Goal: Navigation & Orientation: Find specific page/section

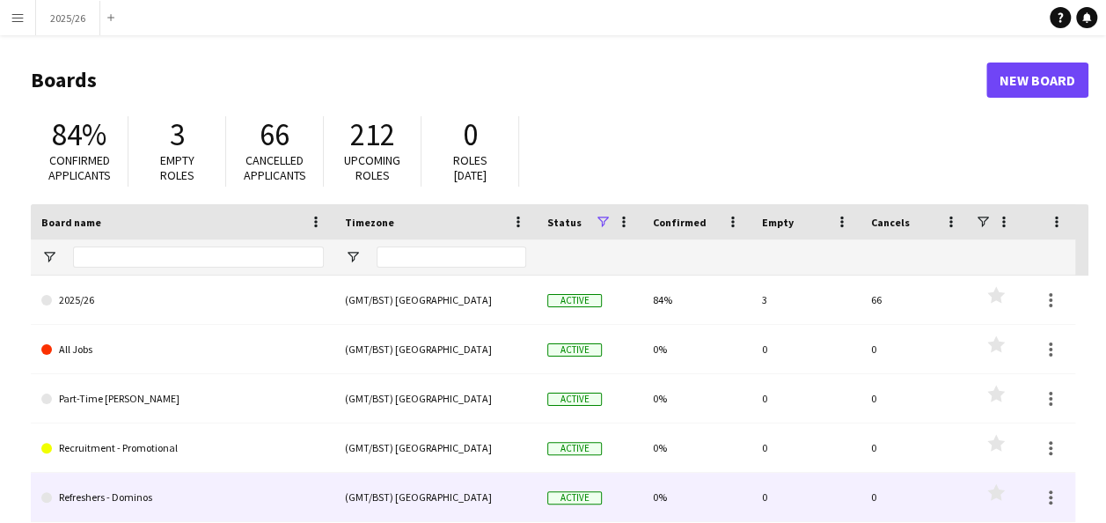
scroll to position [148, 0]
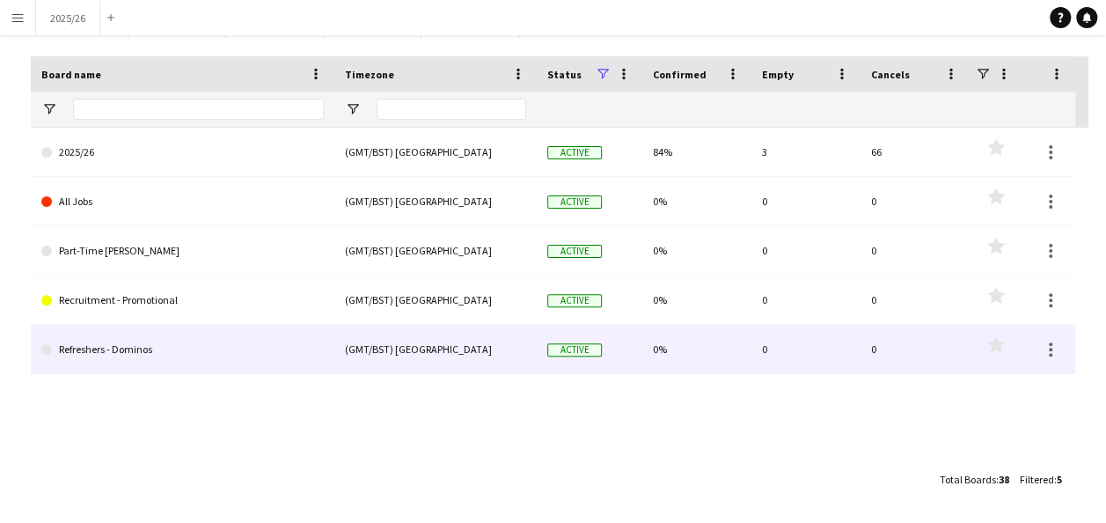
click at [286, 353] on link "Refreshers - Dominos" at bounding box center [182, 349] width 282 height 49
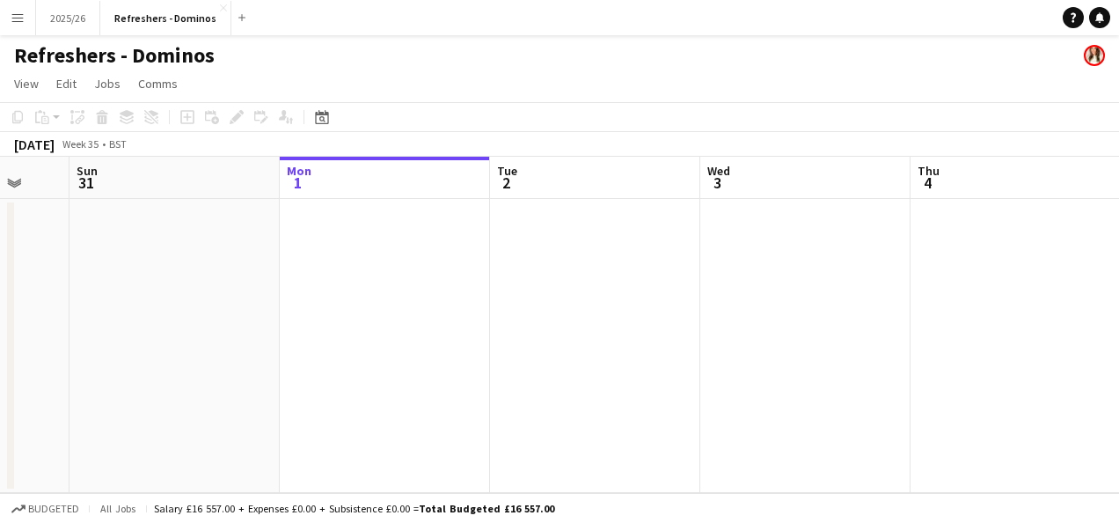
scroll to position [0, 500]
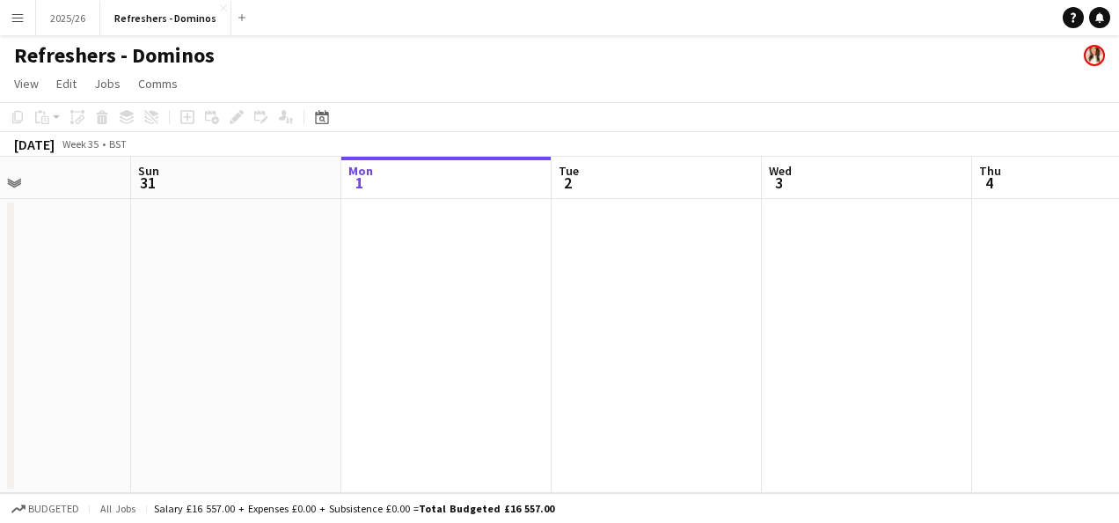
drag, startPoint x: 874, startPoint y: 352, endPoint x: 1008, endPoint y: 390, distance: 139.8
click at [1008, 390] on app-calendar-viewport "Thu 28 Fri 29 Sat 30 Sun 31 Mon 1 Tue 2 Wed 3 Thu 4 Fri 5 Sat 6 Sun 7" at bounding box center [559, 325] width 1119 height 336
click at [220, 5] on app-icon "Close" at bounding box center [223, 7] width 7 height 7
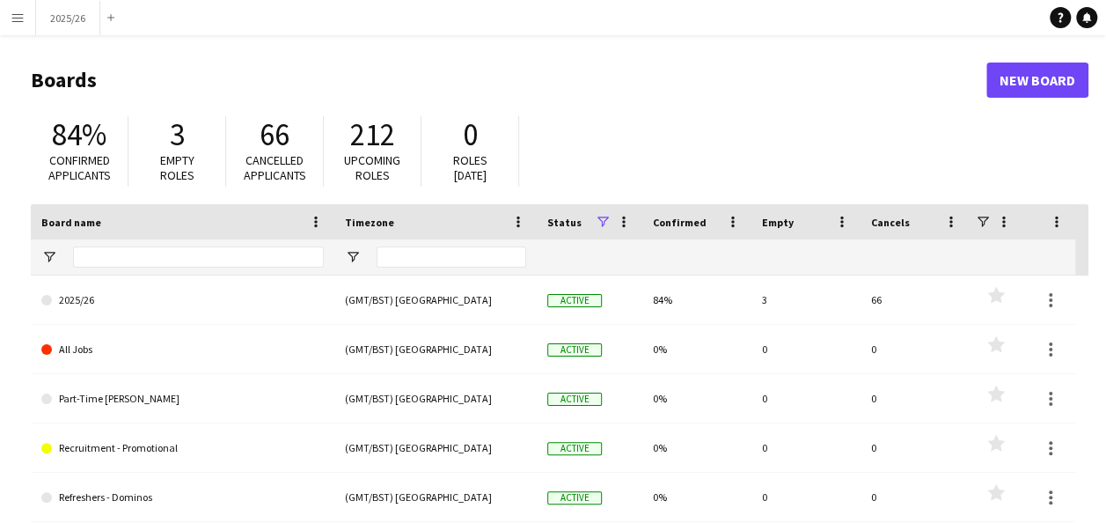
click at [16, 22] on app-icon "Menu" at bounding box center [18, 18] width 14 height 14
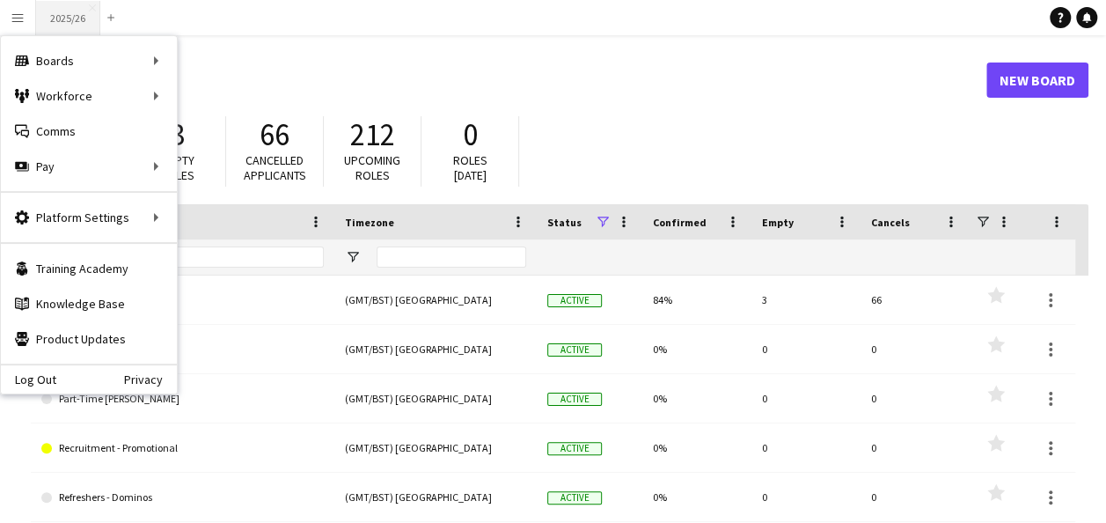
click at [58, 9] on button "2025/26 Close" at bounding box center [68, 18] width 64 height 34
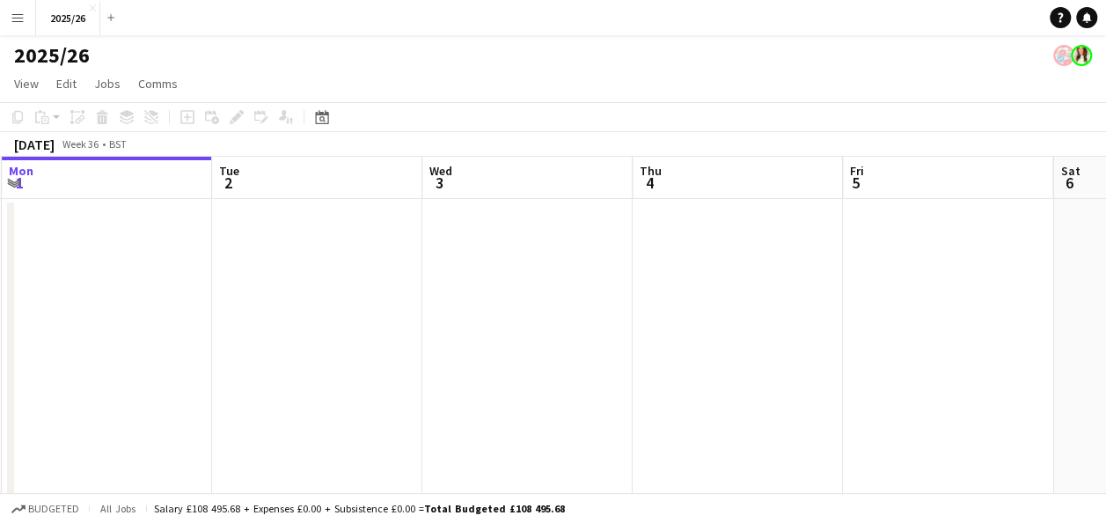
scroll to position [0, 642]
drag, startPoint x: 762, startPoint y: 258, endPoint x: 540, endPoint y: 271, distance: 222.1
click at [540, 271] on app-calendar-viewport "Fri 29 1/1 1 Job Sat 30 Sun 31 Mon 1 Tue 2 Wed 3 Thu 4 Fri 5 Sat 6 Sun 7 Mon 8 …" at bounding box center [553, 370] width 1106 height 426
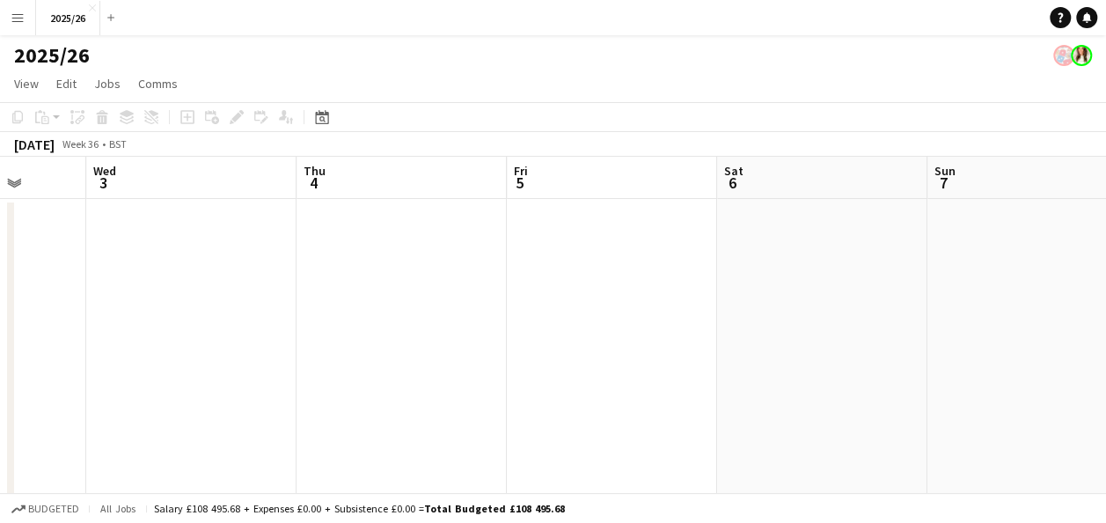
drag, startPoint x: 685, startPoint y: 269, endPoint x: 206, endPoint y: 296, distance: 480.1
click at [206, 296] on app-calendar-viewport "Sun 31 Mon 1 Tue 2 Wed 3 Thu 4 Fri 5 Sat 6 Sun 7 Mon 8 33/33 1 Job Tue 9 30/30 …" at bounding box center [553, 370] width 1106 height 426
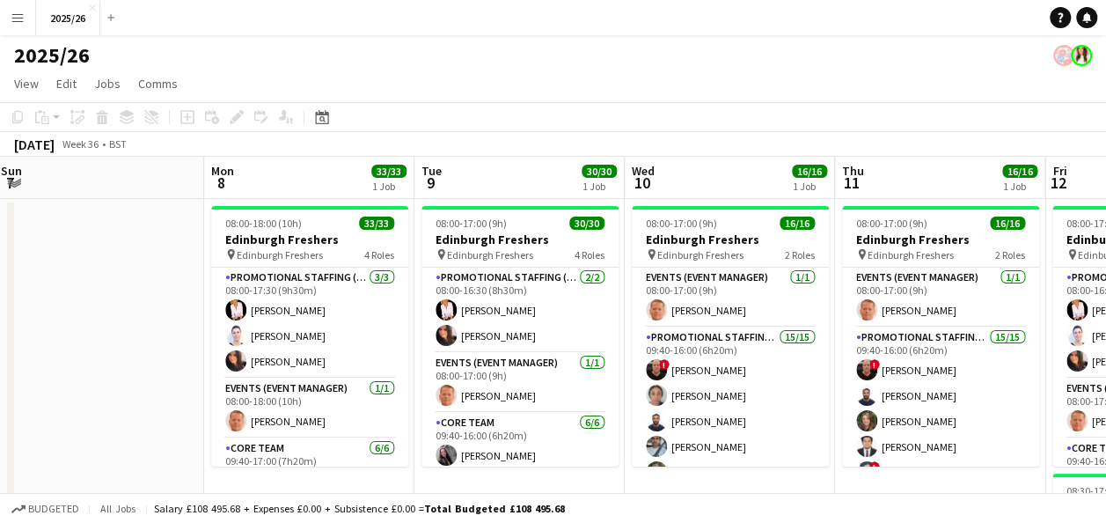
scroll to position [0, 668]
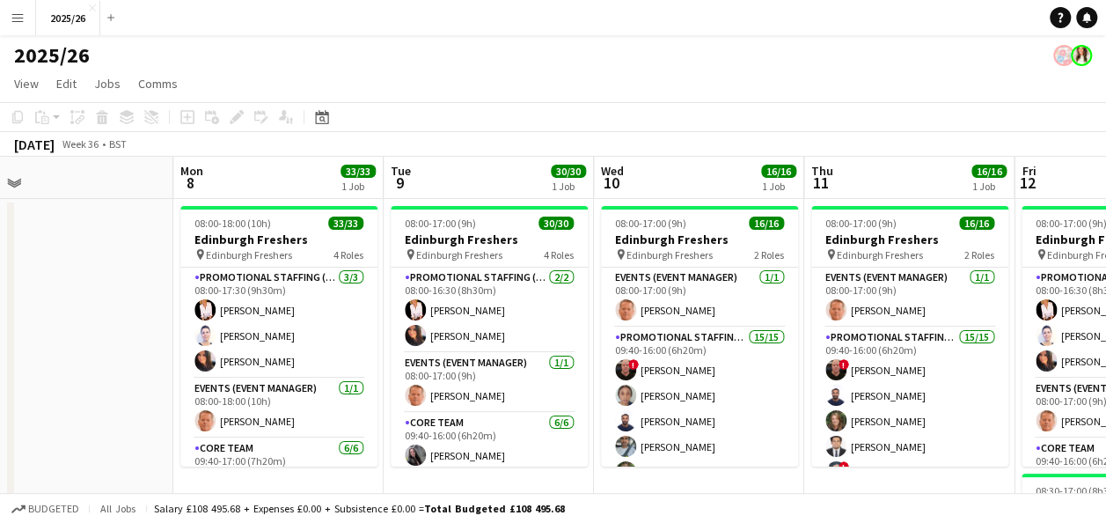
drag, startPoint x: 394, startPoint y: 297, endPoint x: -27, endPoint y: 298, distance: 421.4
click at [0, 298] on html "Menu Boards Boards Boards All jobs Status Workforce Workforce My Workforce Recr…" at bounding box center [553, 440] width 1106 height 880
drag, startPoint x: 897, startPoint y: 157, endPoint x: 686, endPoint y: 160, distance: 211.1
click at [686, 160] on app-calendar "Copy Paste Paste Ctrl+V Paste with crew Ctrl+Shift+V Paste linked Job [GEOGRAPH…" at bounding box center [553, 476] width 1106 height 748
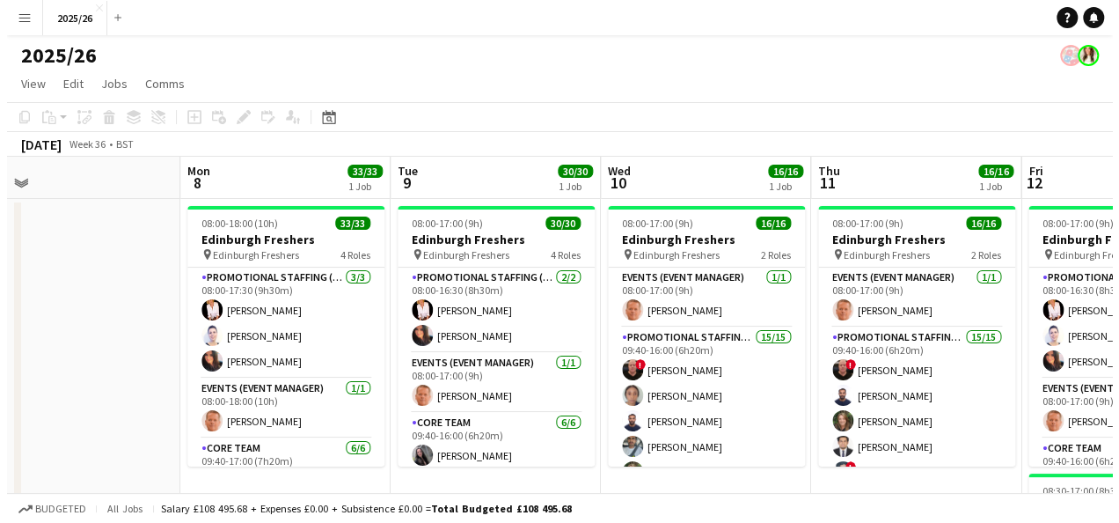
scroll to position [0, 675]
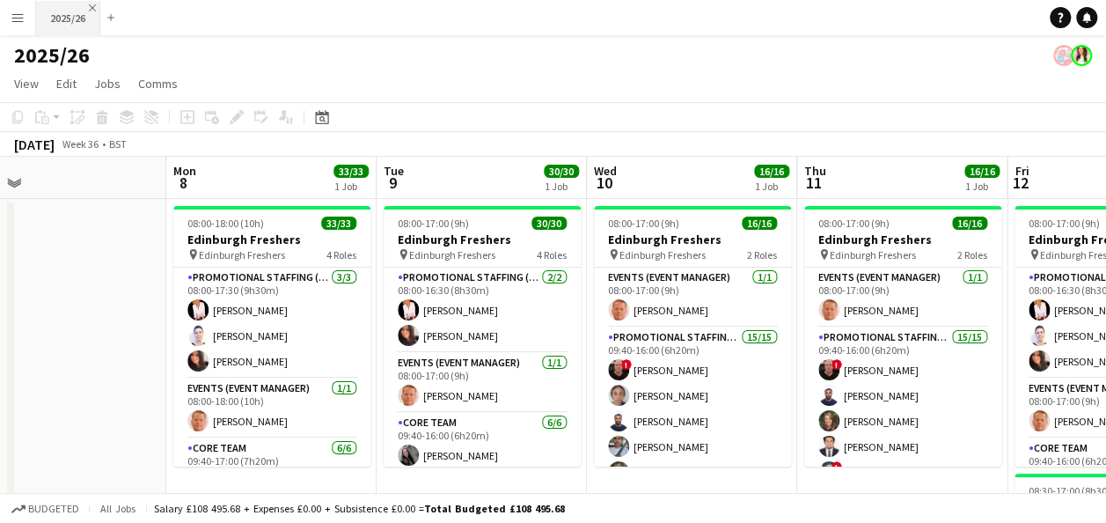
click at [91, 7] on app-icon "Close" at bounding box center [92, 7] width 7 height 7
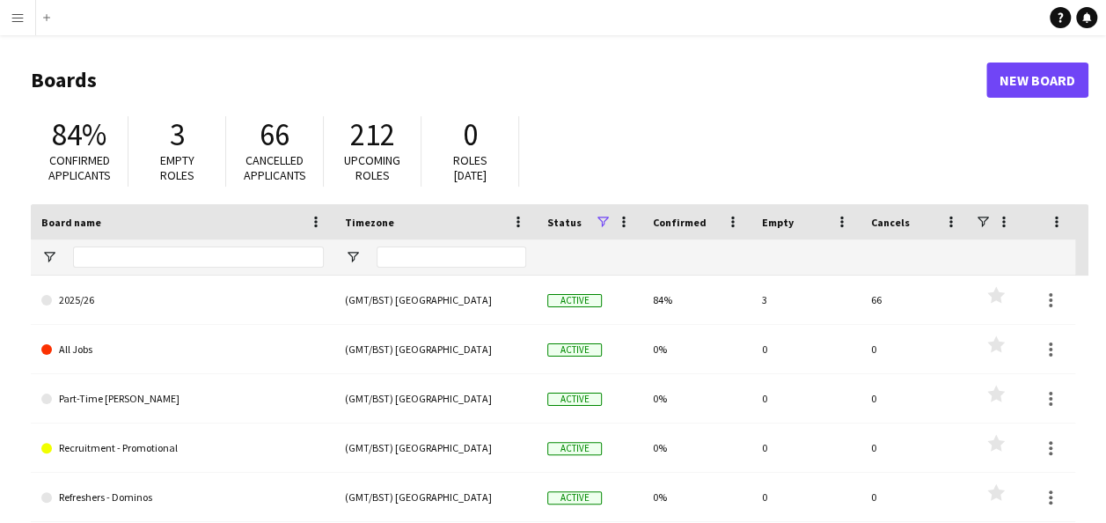
click at [17, 14] on app-icon "Menu" at bounding box center [18, 18] width 14 height 14
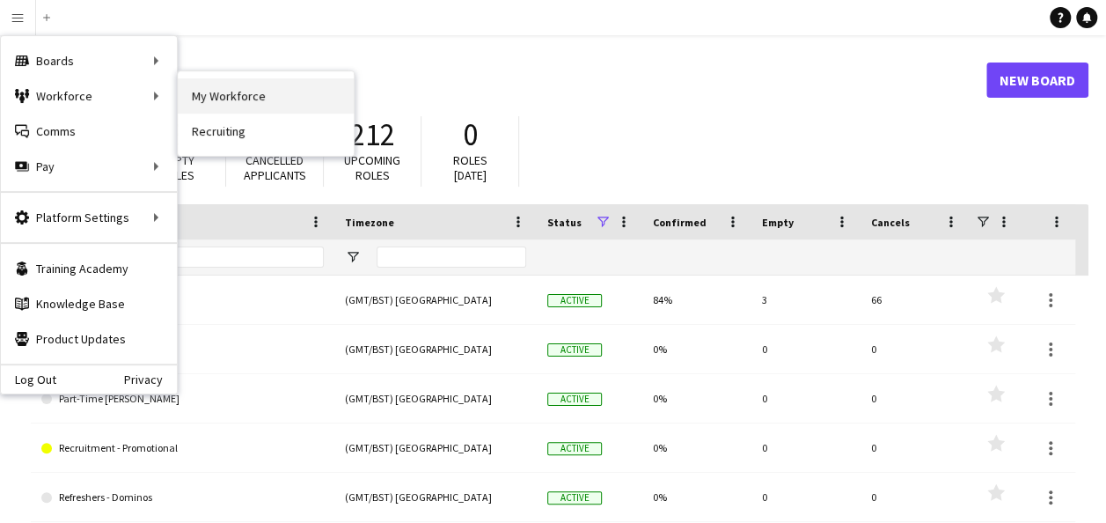
click at [296, 94] on link "My Workforce" at bounding box center [266, 95] width 176 height 35
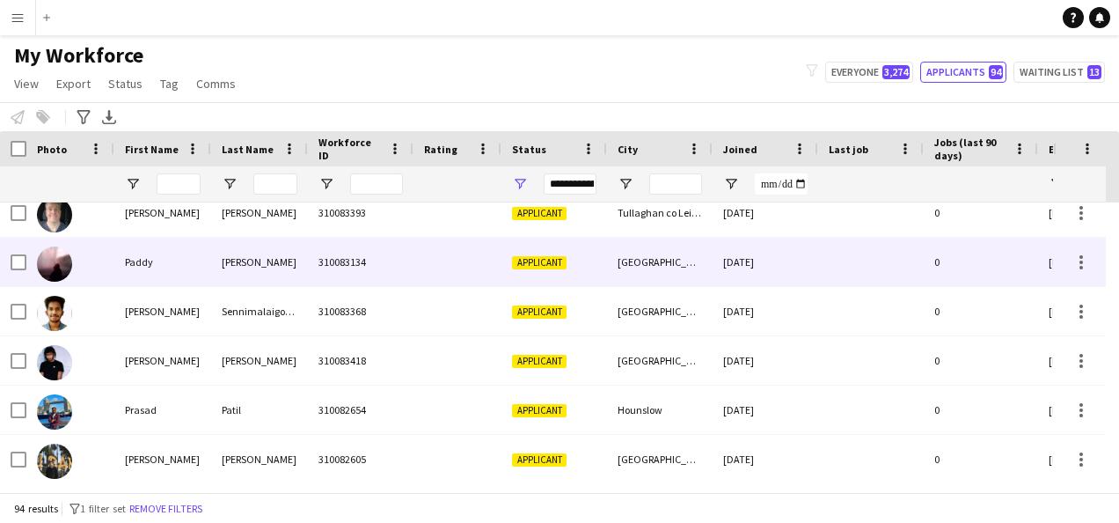
click at [53, 266] on img at bounding box center [54, 263] width 35 height 35
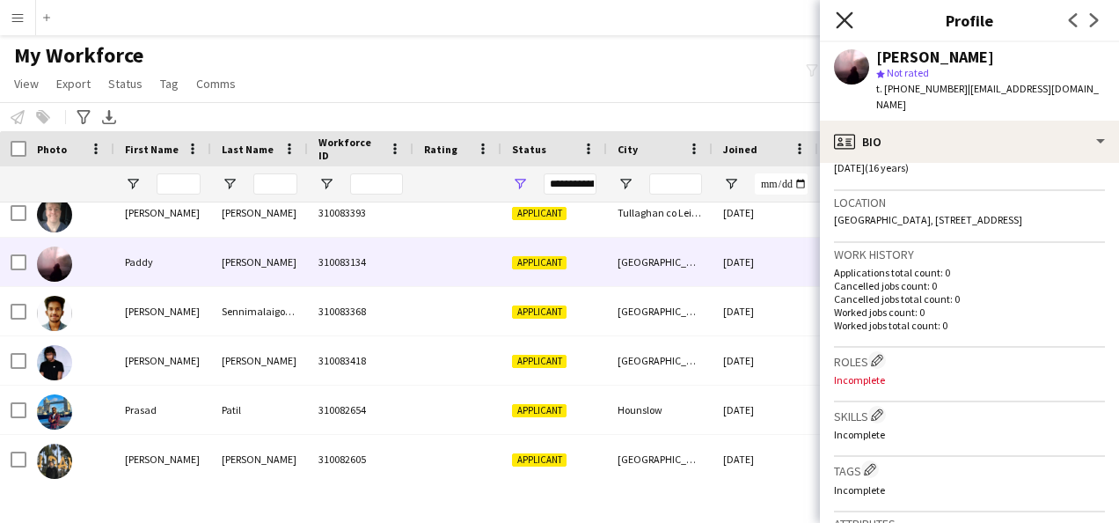
click at [842, 19] on icon "Close pop-in" at bounding box center [844, 19] width 17 height 17
